Goal: Task Accomplishment & Management: Use online tool/utility

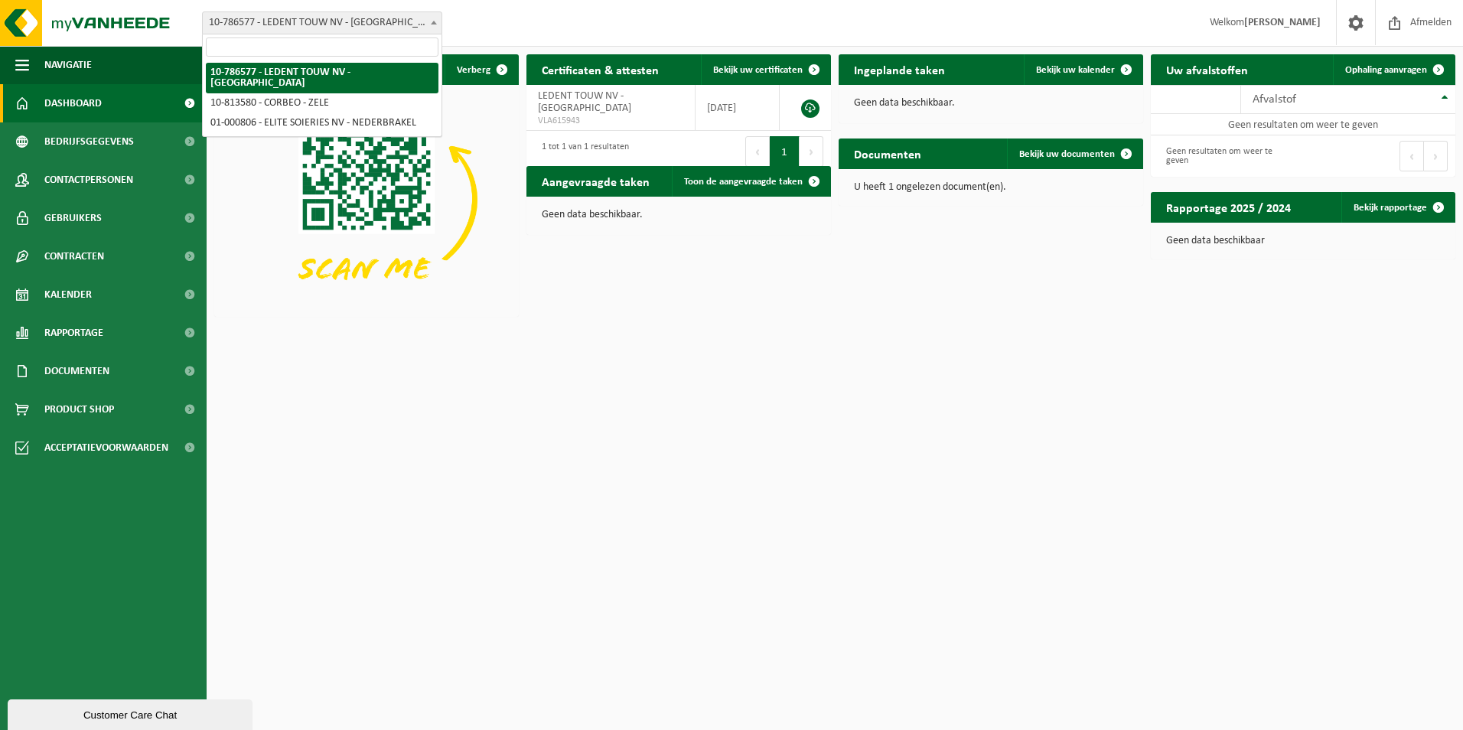
click at [429, 25] on span at bounding box center [433, 22] width 15 height 20
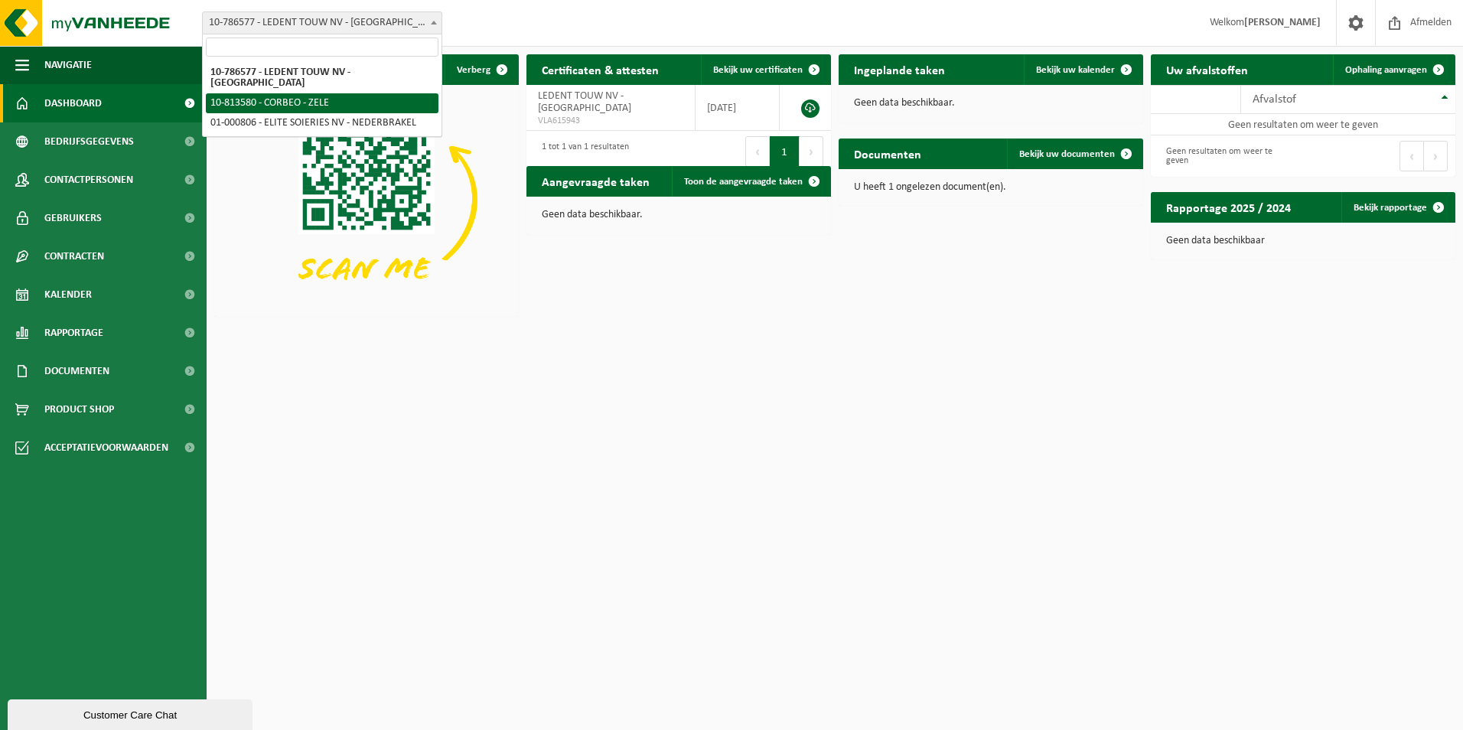
select select "37265"
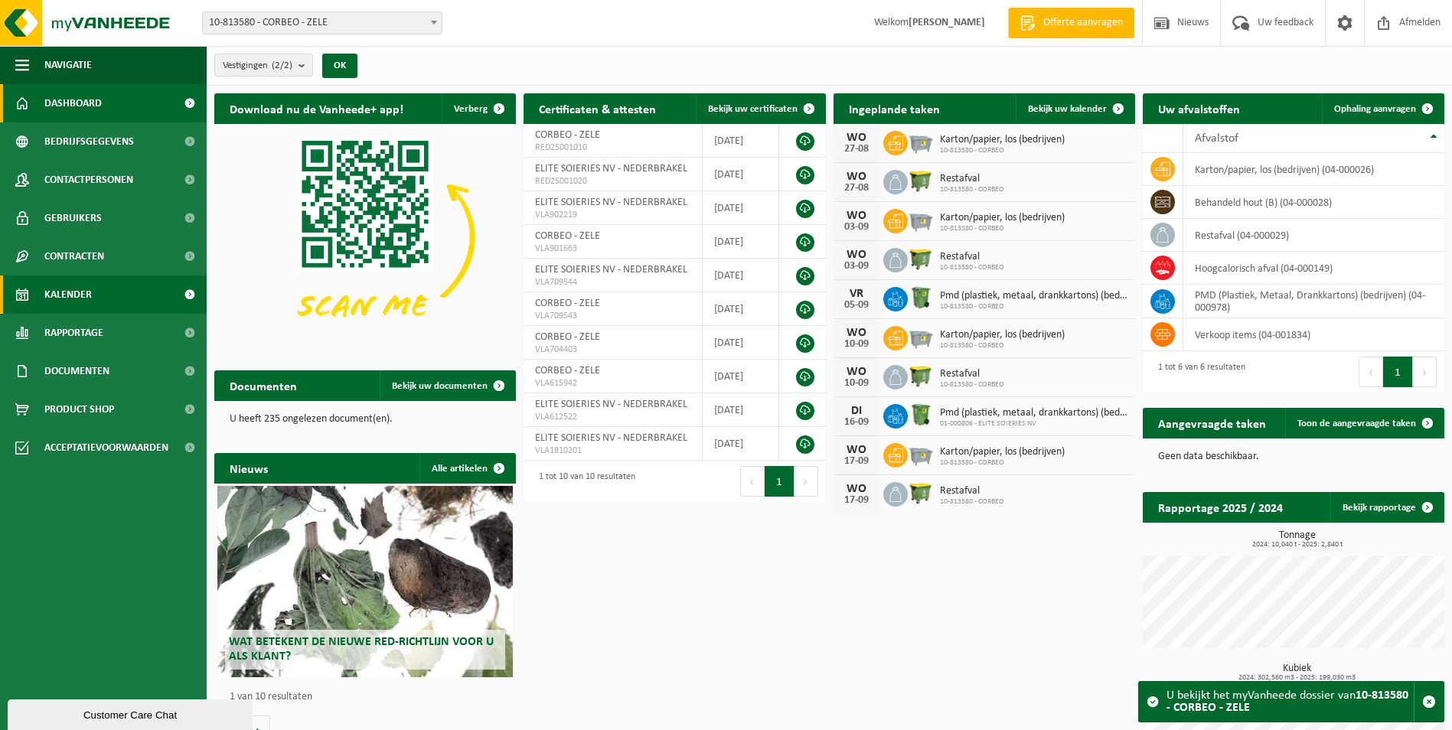
click at [85, 300] on span "Kalender" at bounding box center [67, 295] width 47 height 38
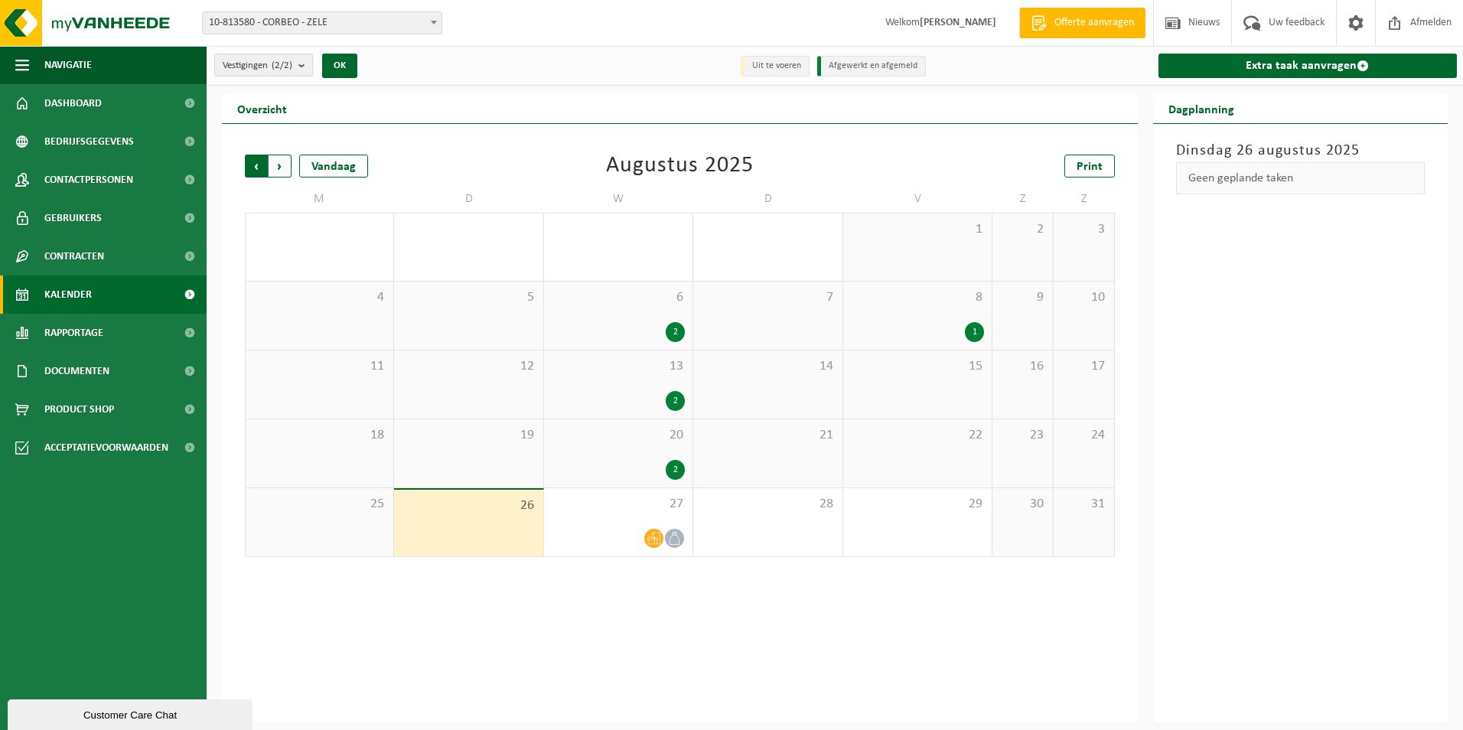
click at [281, 168] on span "Volgende" at bounding box center [280, 166] width 23 height 23
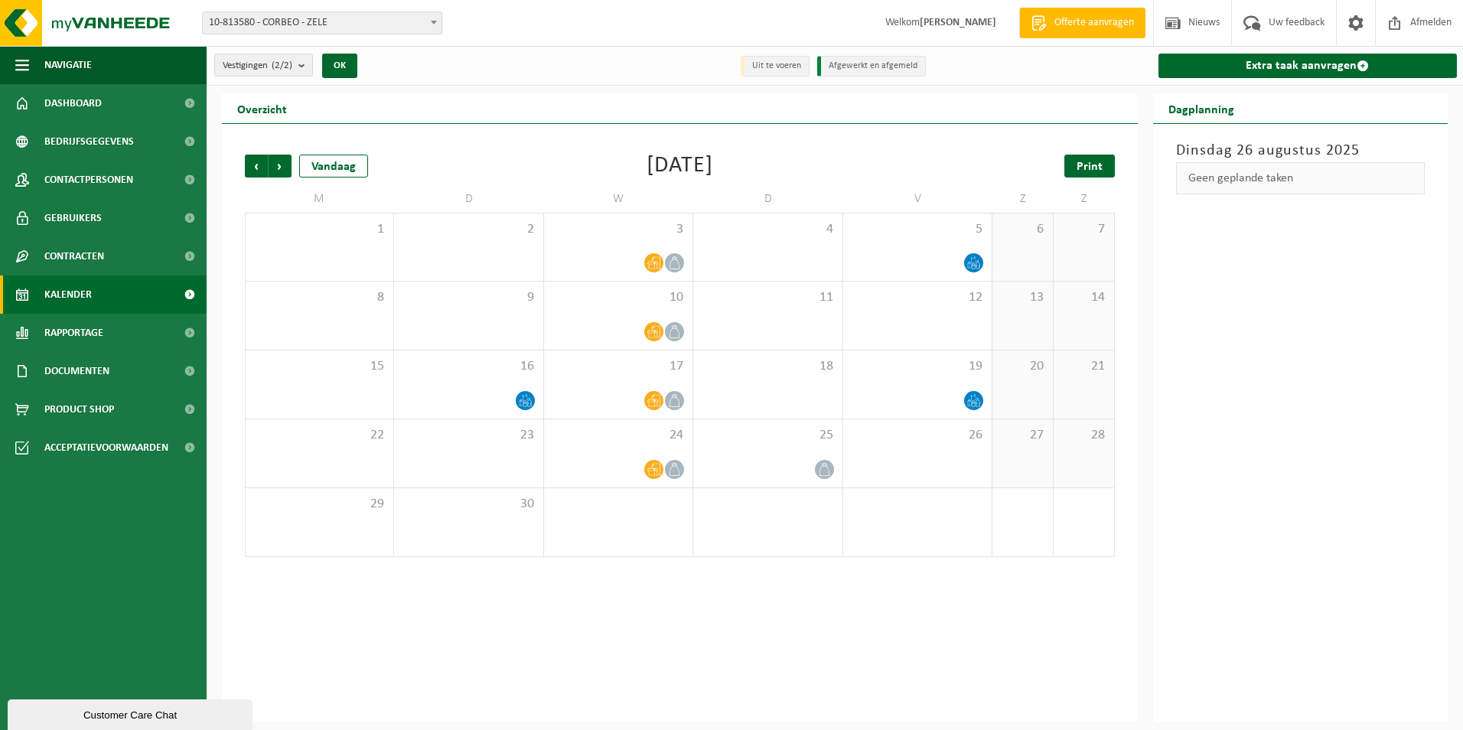
click at [1074, 171] on link "Print" at bounding box center [1090, 166] width 51 height 23
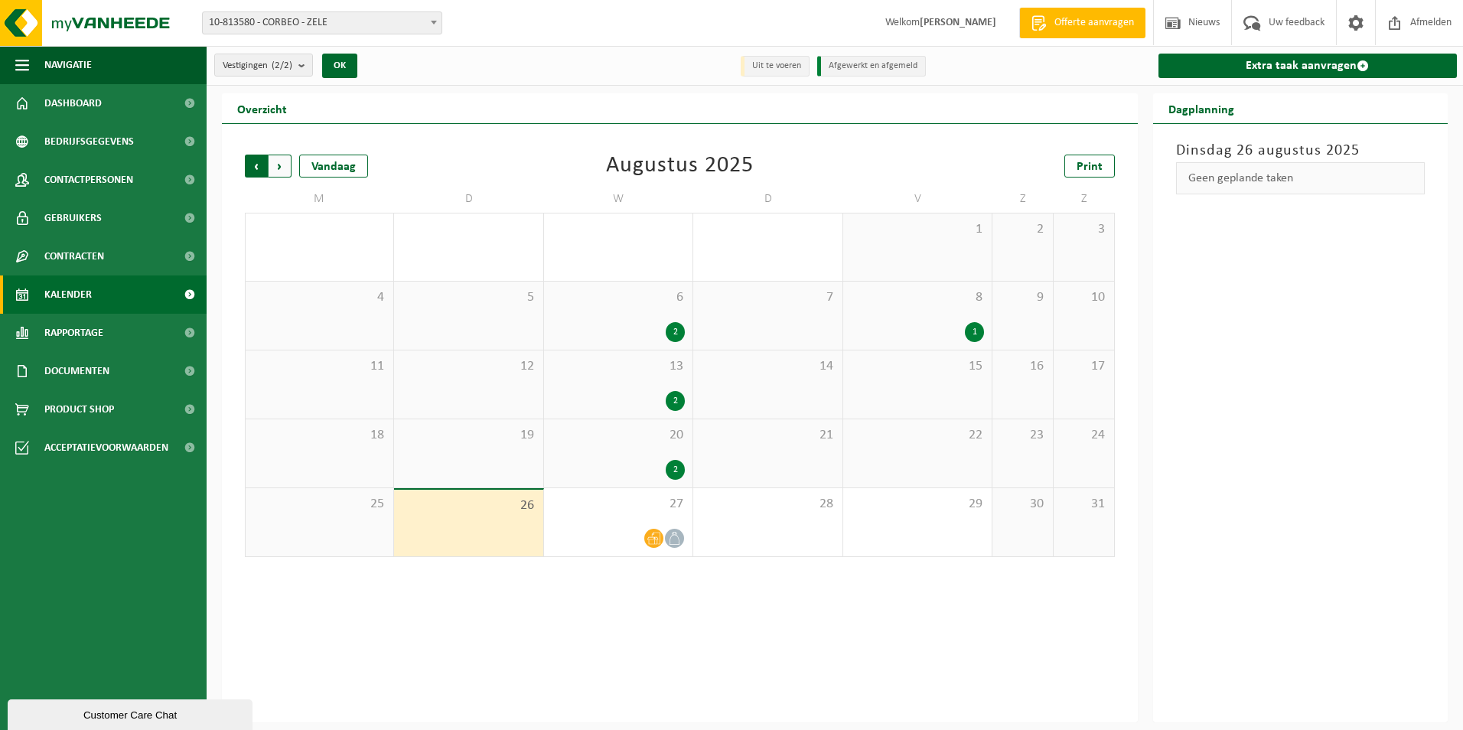
click at [285, 158] on span "Volgende" at bounding box center [280, 166] width 23 height 23
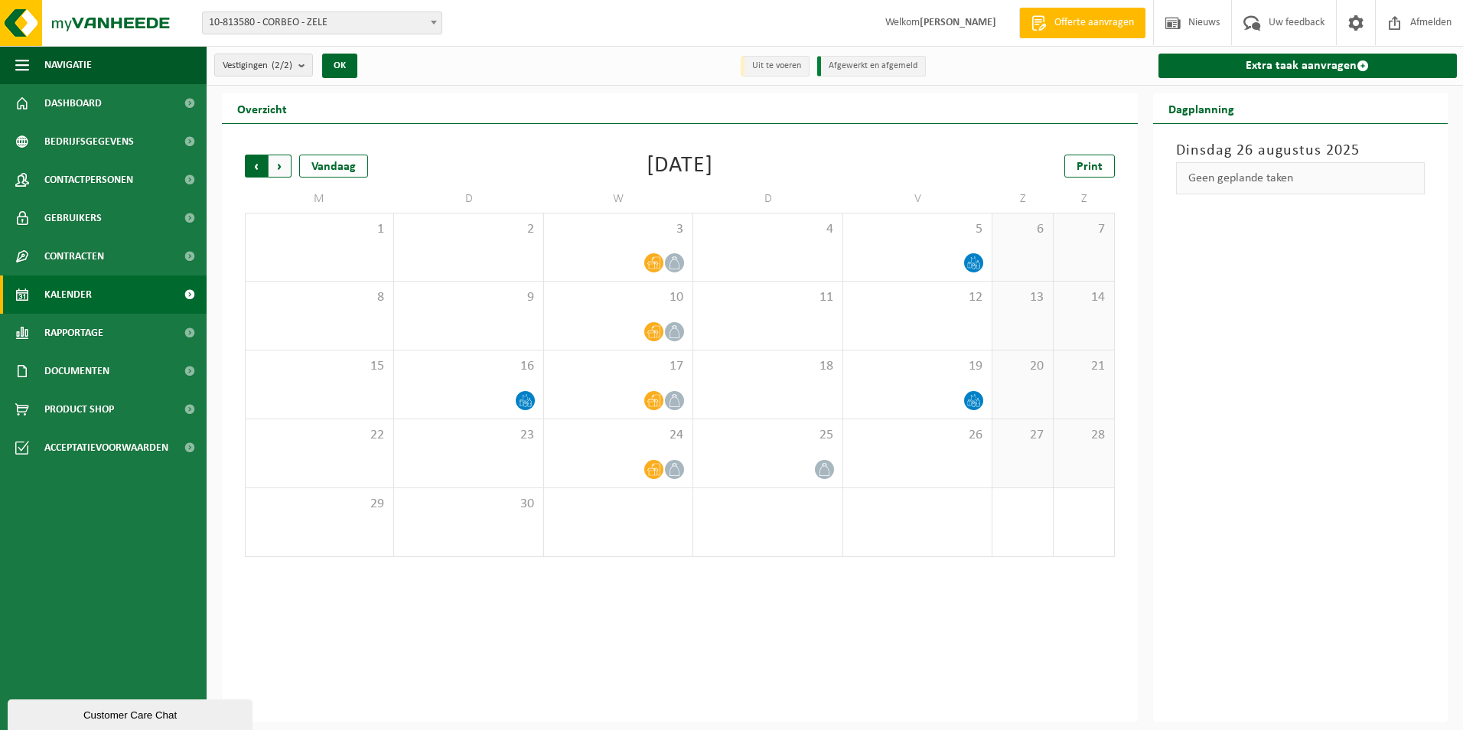
click at [282, 165] on span "Volgende" at bounding box center [280, 166] width 23 height 23
